Goal: Information Seeking & Learning: Stay updated

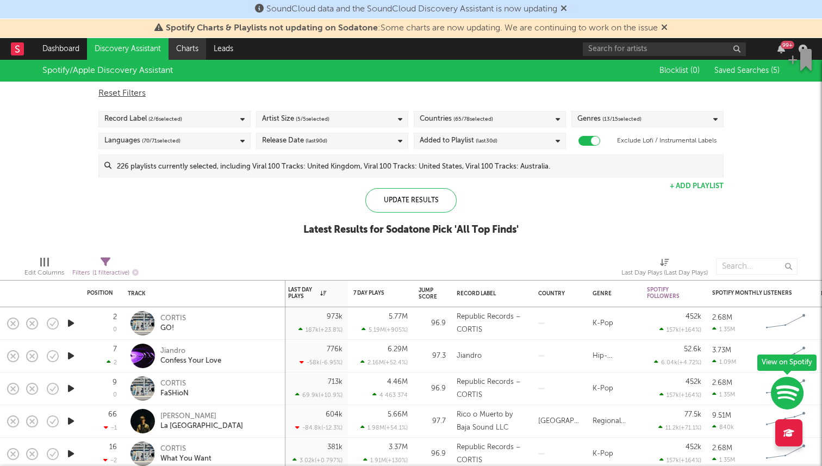
click at [178, 44] on link "Charts" at bounding box center [188, 49] width 38 height 22
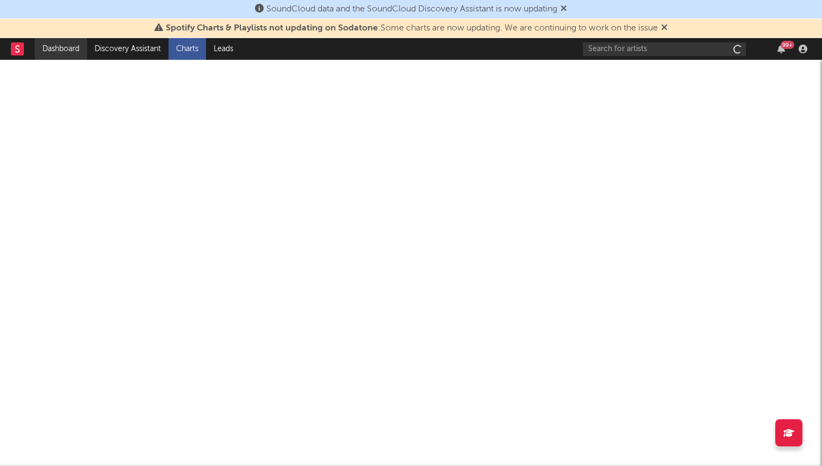
click at [56, 58] on link "Dashboard" at bounding box center [61, 49] width 52 height 22
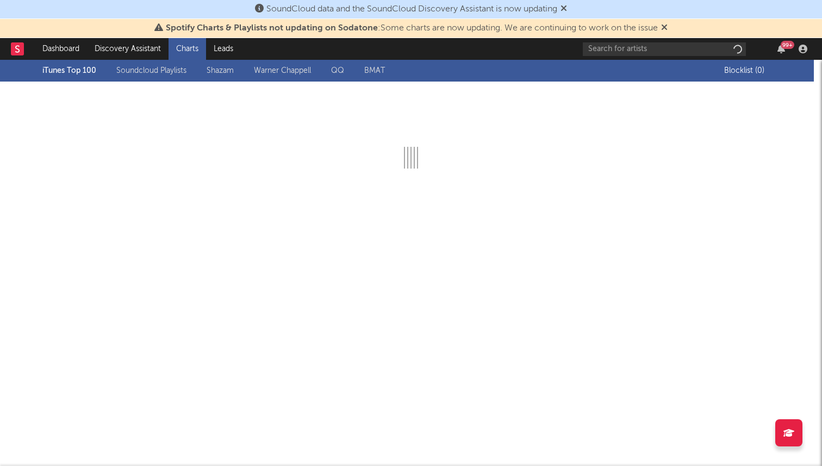
scroll to position [22, 0]
